Goal: Task Accomplishment & Management: Manage account settings

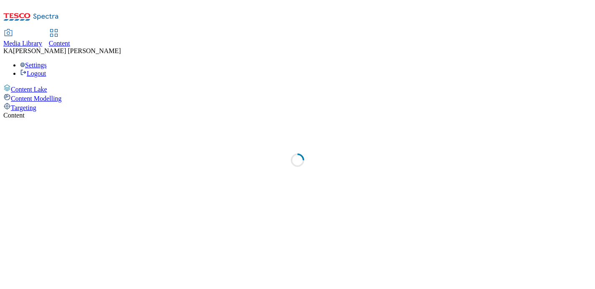
select select "ghs-[GEOGRAPHIC_DATA]"
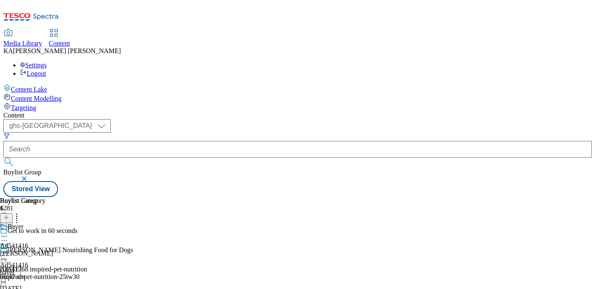
click at [8, 251] on icon at bounding box center [4, 255] width 8 height 8
click at [39, 268] on button "Edit" at bounding box center [28, 273] width 22 height 10
select select "tactical"
select select "supplier funded short term 1-3 weeks"
select select "dunnhumby"
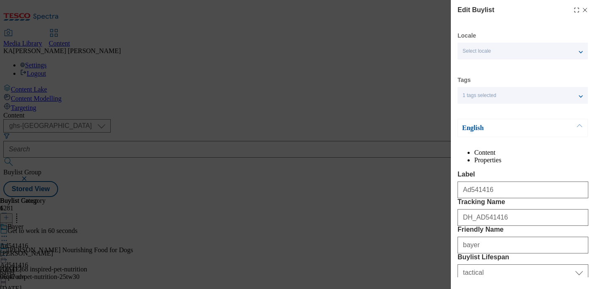
select select "Banner"
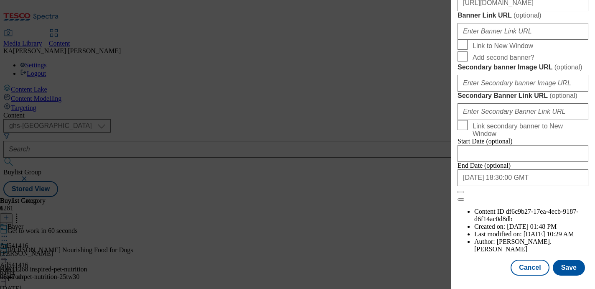
scroll to position [965, 0]
click at [573, 266] on button "Save" at bounding box center [569, 267] width 32 height 16
